Goal: Communication & Community: Answer question/provide support

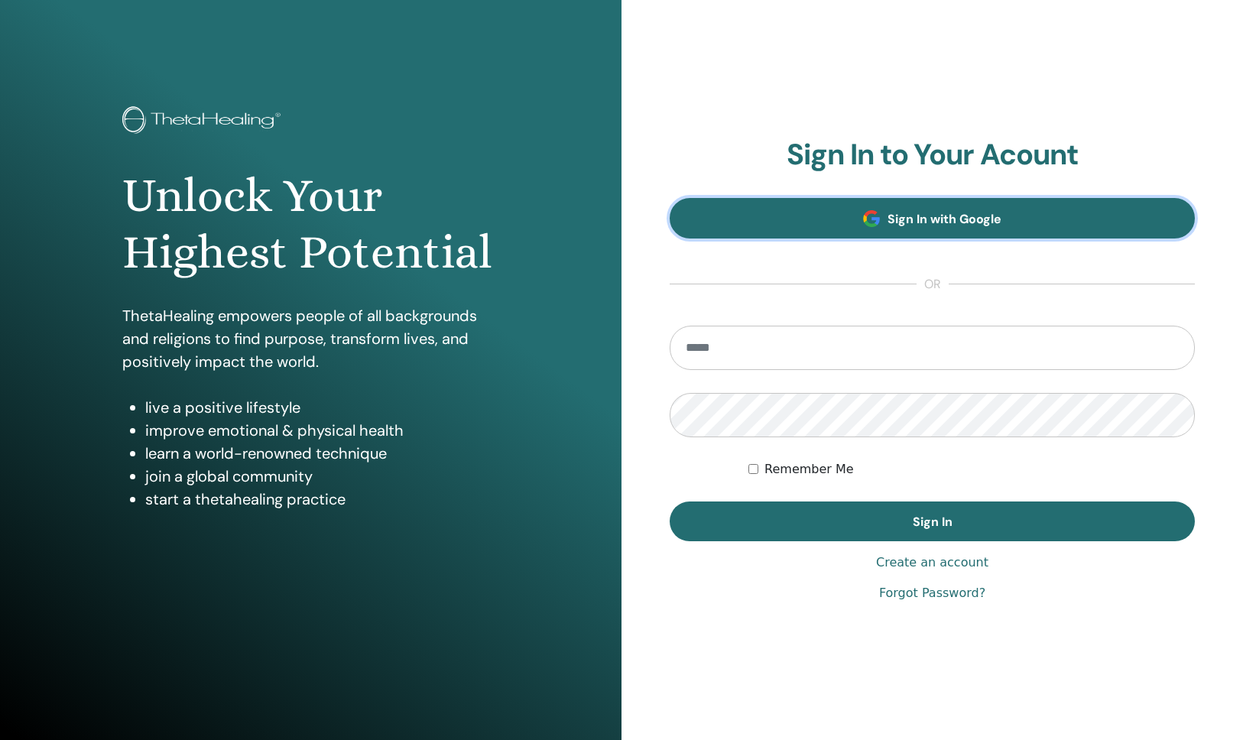
click at [879, 221] on span at bounding box center [871, 218] width 17 height 17
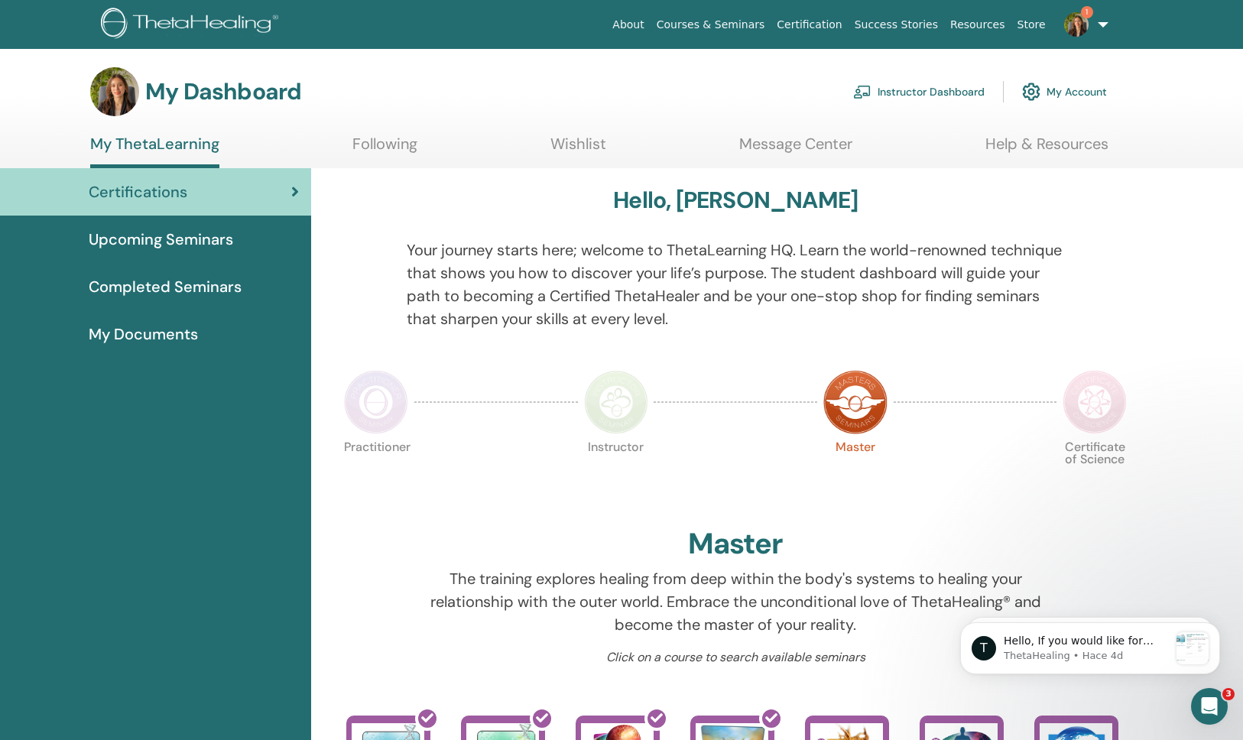
click at [914, 102] on link "Instructor Dashboard" at bounding box center [919, 92] width 132 height 34
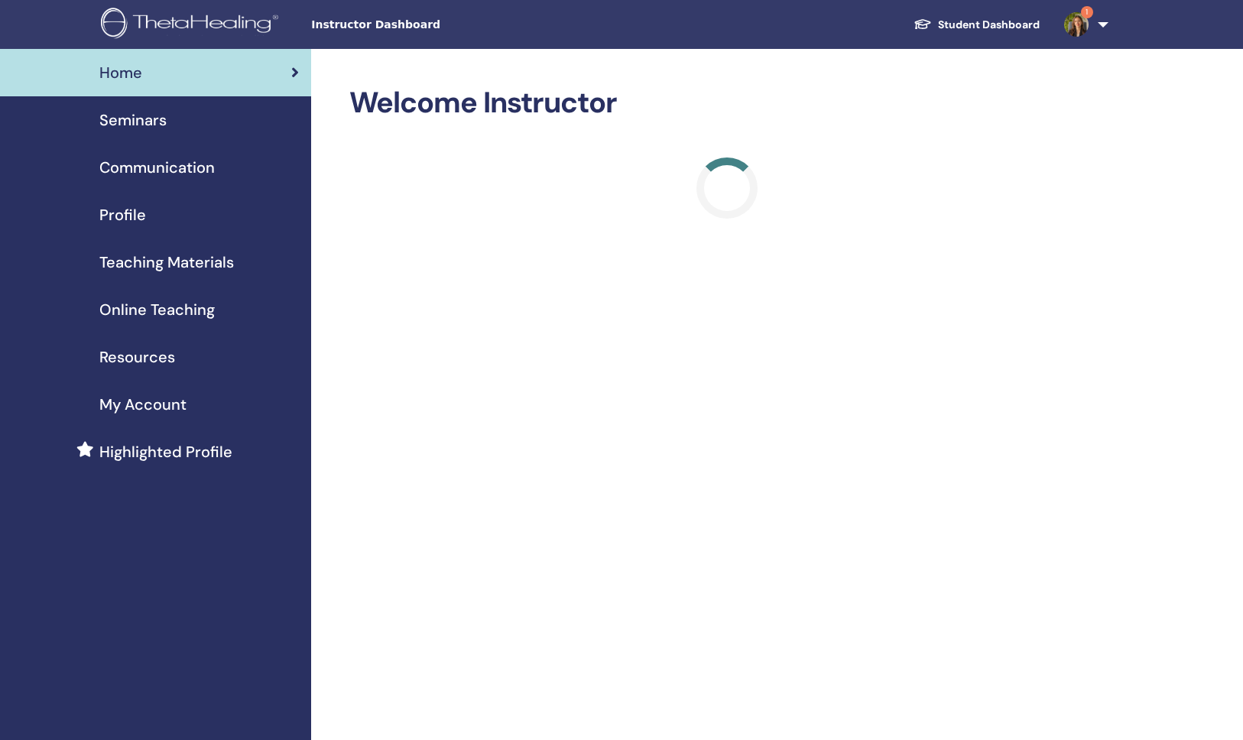
click at [1093, 24] on span "1" at bounding box center [1076, 24] width 37 height 12
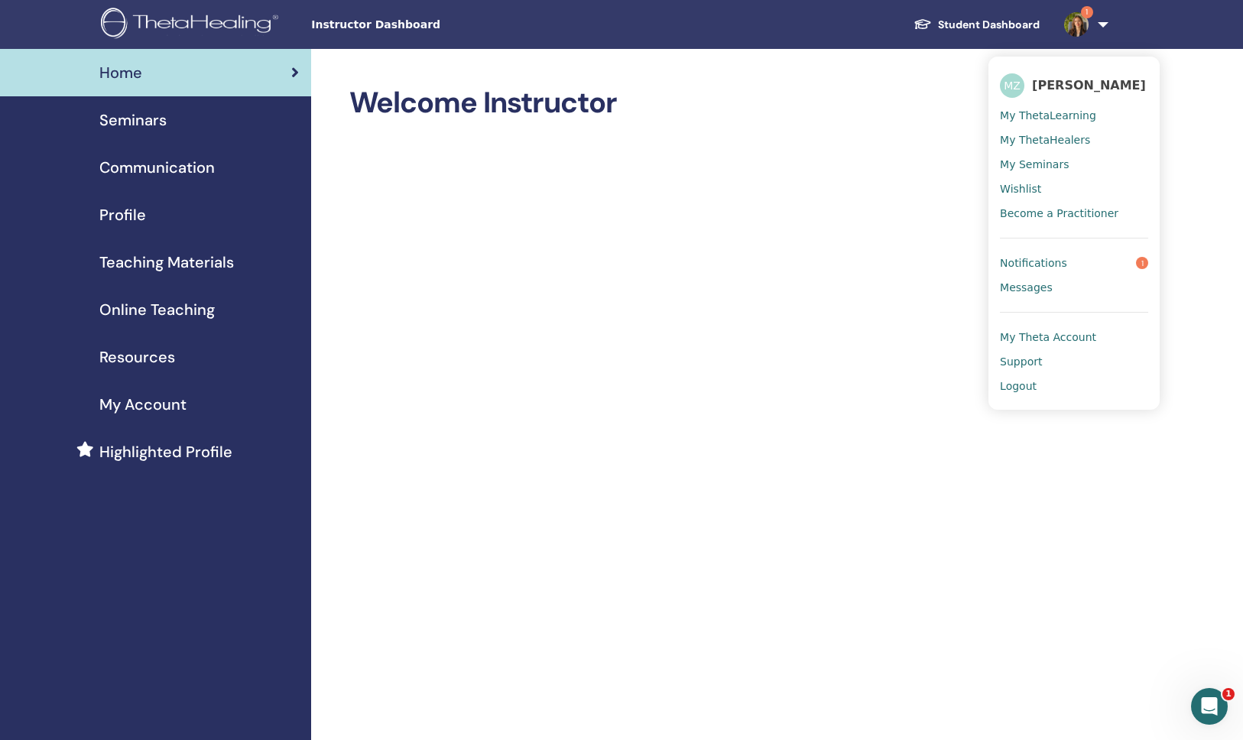
click at [1035, 264] on span "Notifications" at bounding box center [1033, 263] width 67 height 14
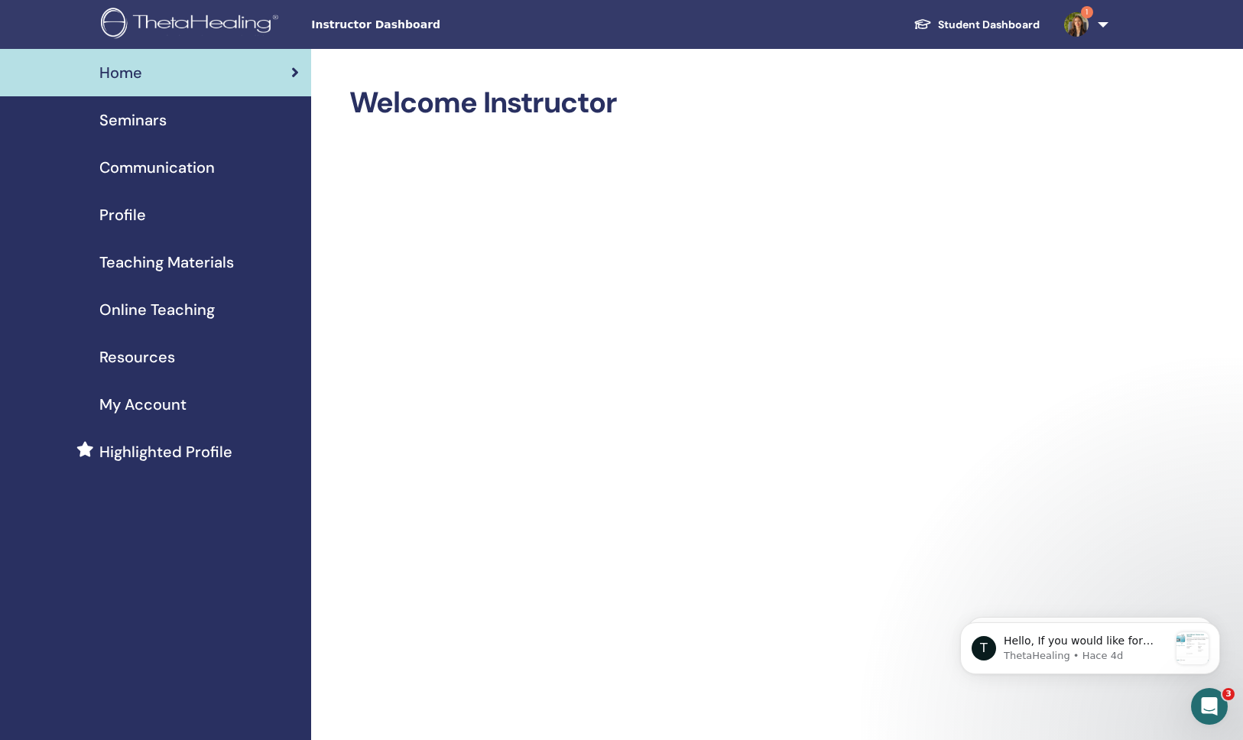
click at [134, 119] on span "Seminars" at bounding box center [132, 120] width 67 height 23
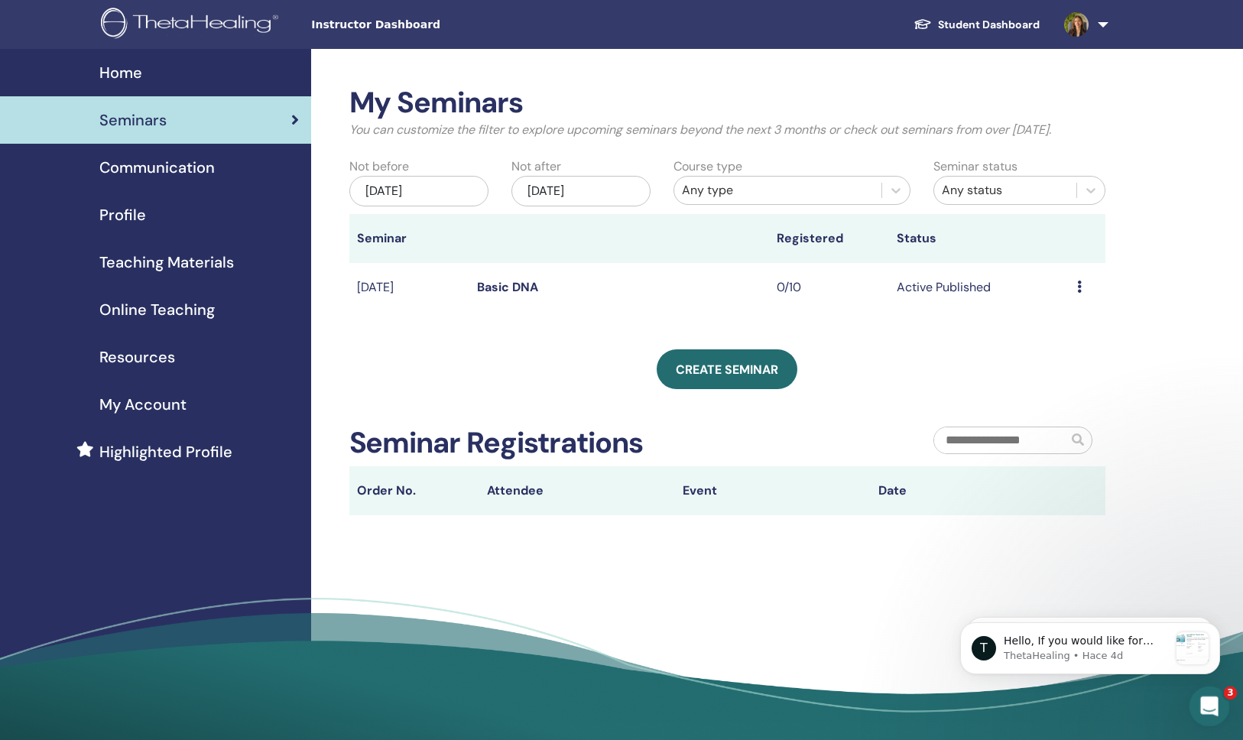
click at [1212, 703] on icon "Abrir Intercom Messenger" at bounding box center [1207, 704] width 25 height 25
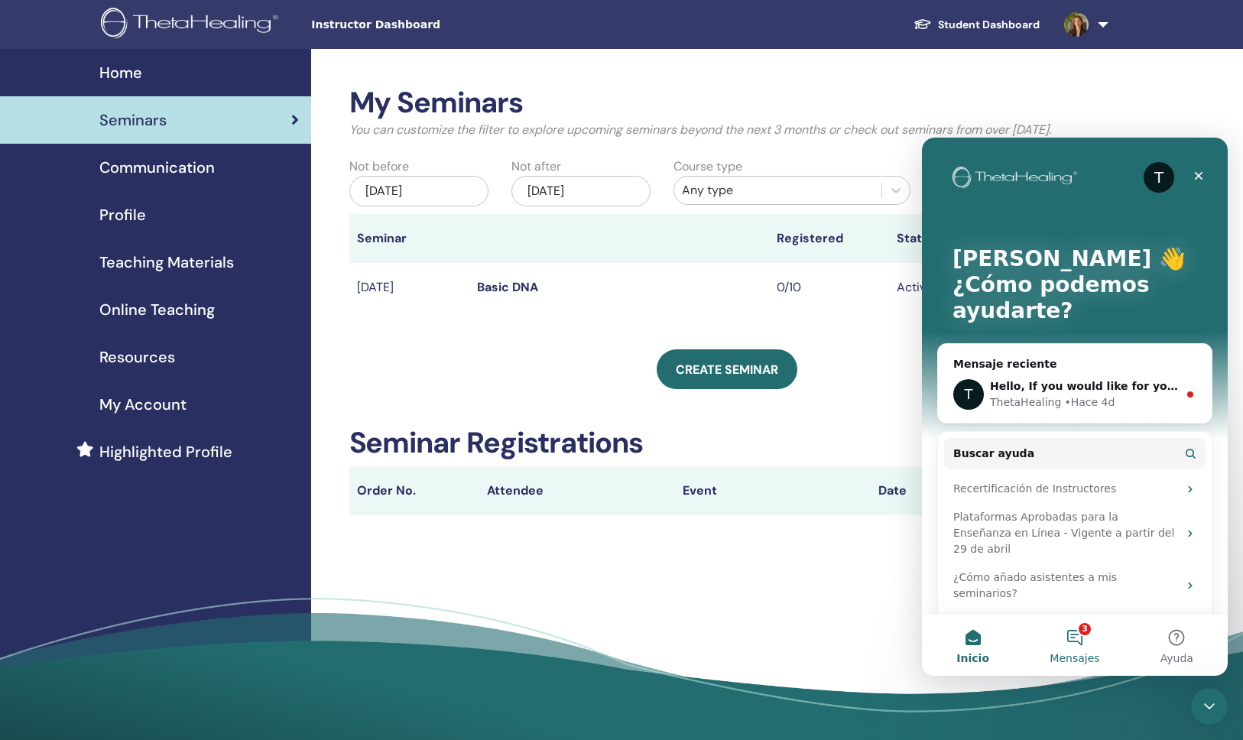
click at [1080, 641] on button "3 Mensajes" at bounding box center [1075, 645] width 102 height 61
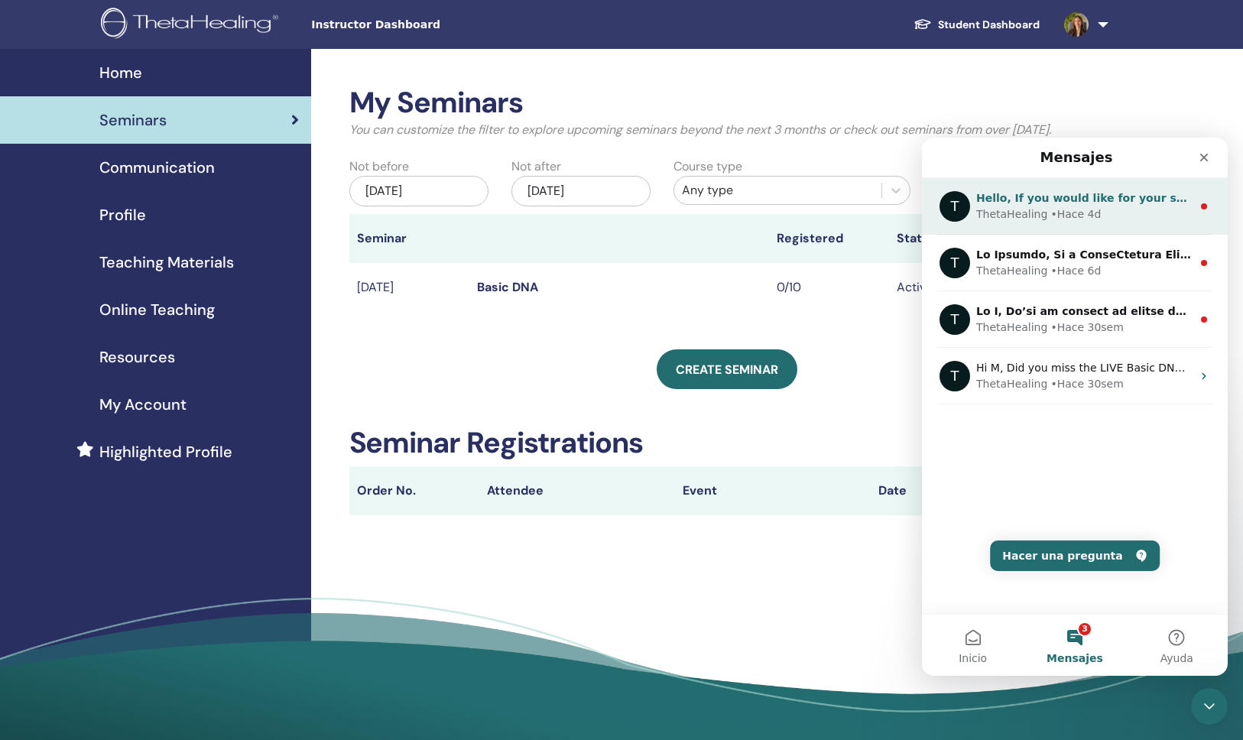
click at [1143, 220] on div "ThetaHealing • Hace 4d" at bounding box center [1084, 214] width 216 height 16
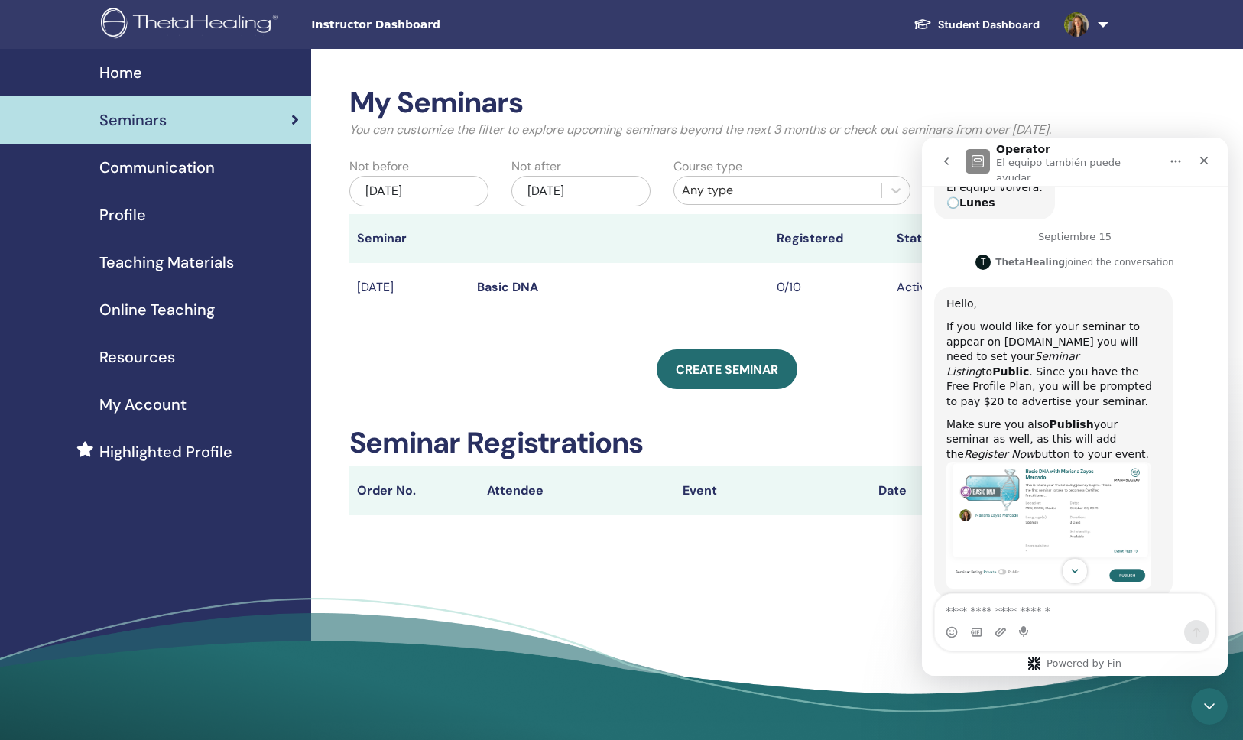
scroll to position [380, 0]
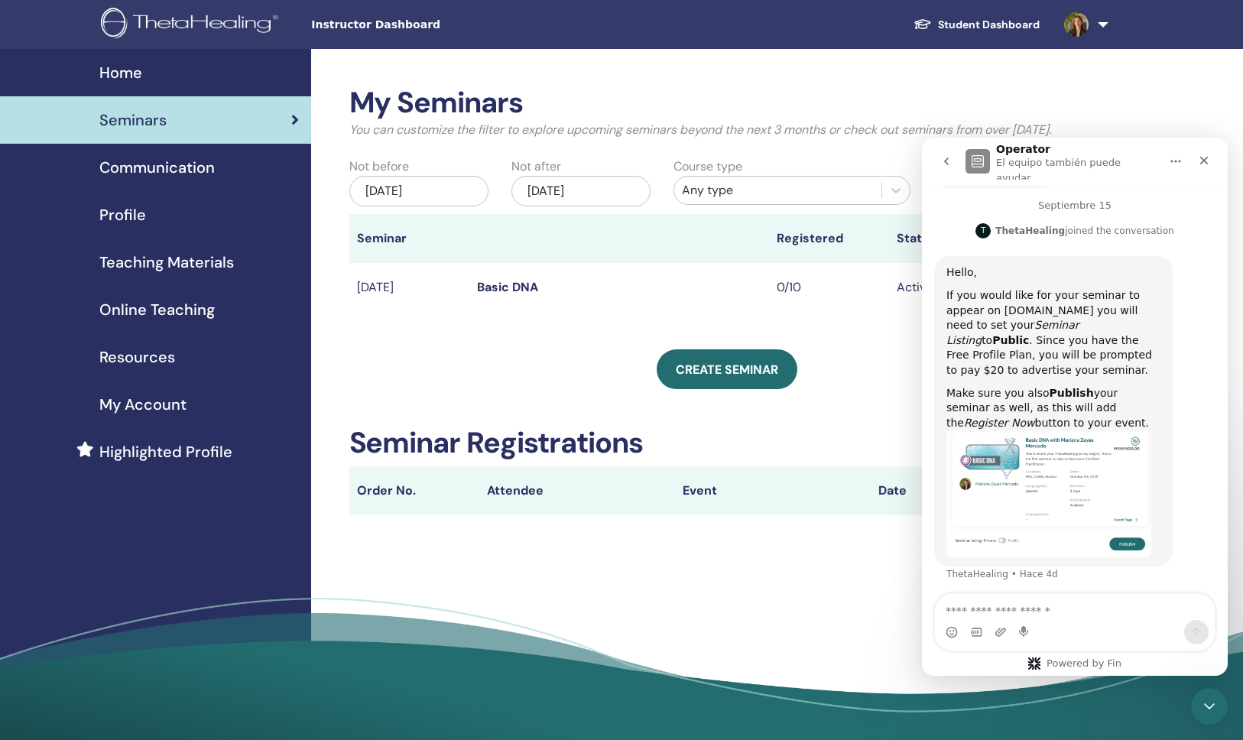
click at [938, 161] on button "go back" at bounding box center [946, 161] width 29 height 29
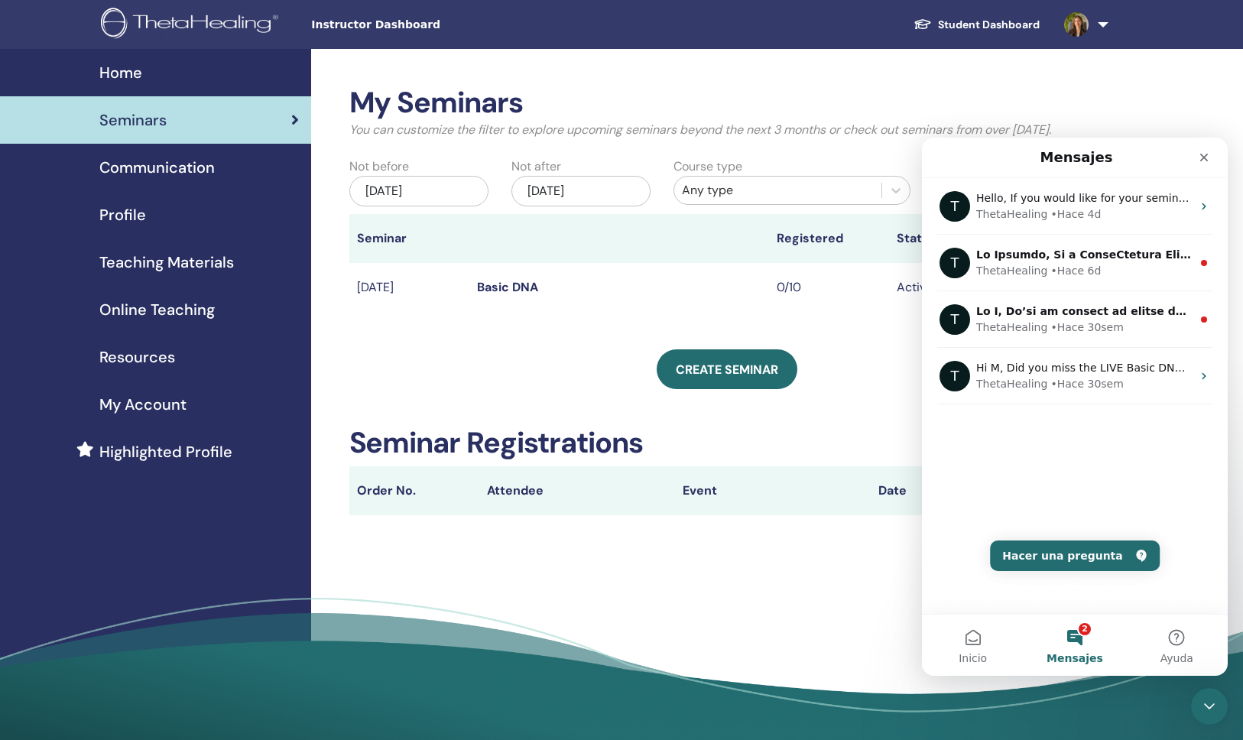
scroll to position [0, 0]
click at [1198, 153] on icon "Cerrar" at bounding box center [1204, 157] width 12 height 12
